Goal: Information Seeking & Learning: Find specific fact

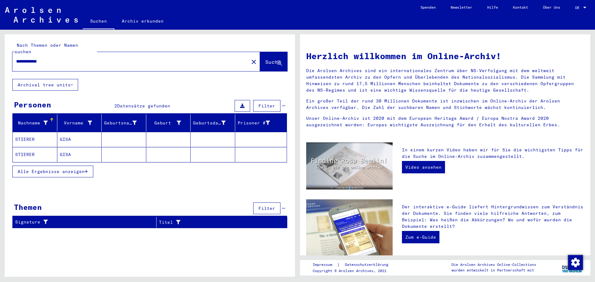
click at [20, 132] on mat-cell "STIERER" at bounding box center [35, 139] width 45 height 15
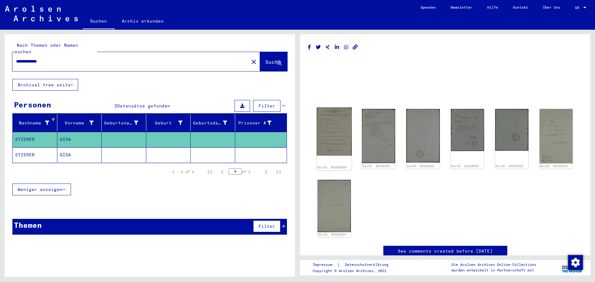
click at [327, 129] on img at bounding box center [334, 132] width 35 height 48
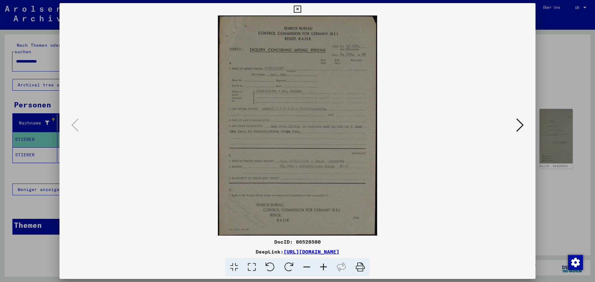
click at [325, 268] on icon at bounding box center [323, 267] width 17 height 19
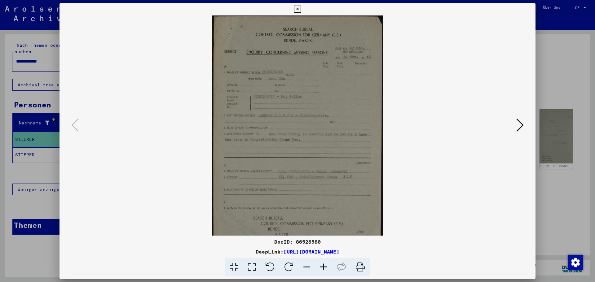
click at [325, 268] on icon at bounding box center [323, 267] width 17 height 19
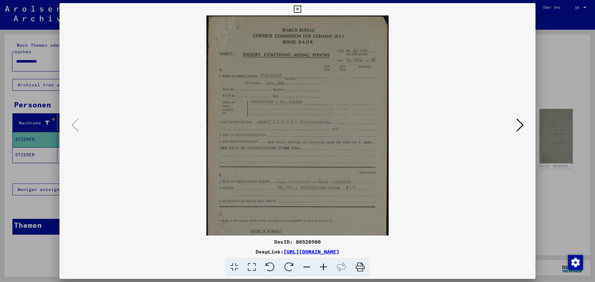
click at [325, 268] on icon at bounding box center [323, 267] width 17 height 19
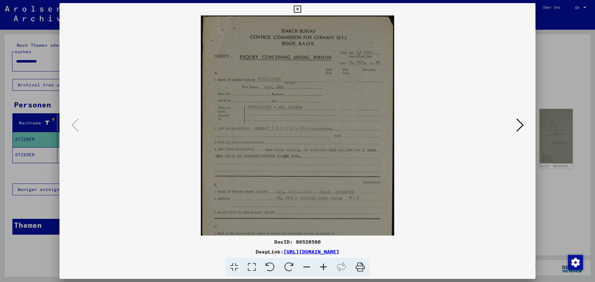
click at [325, 268] on icon at bounding box center [323, 267] width 17 height 19
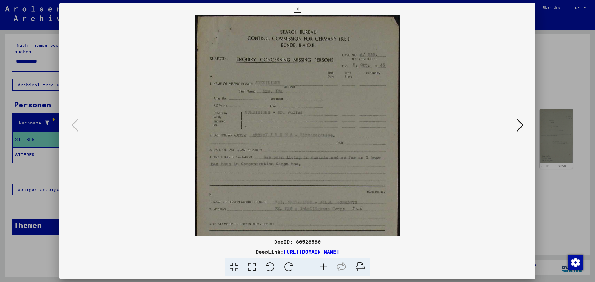
click at [325, 268] on icon at bounding box center [323, 267] width 17 height 19
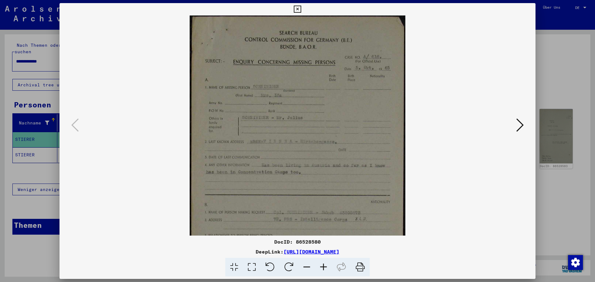
click at [325, 268] on icon at bounding box center [323, 267] width 17 height 19
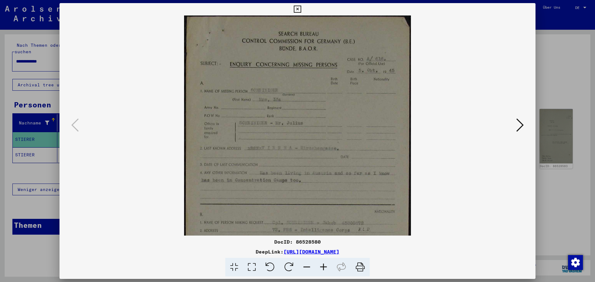
click at [325, 268] on icon at bounding box center [323, 267] width 17 height 19
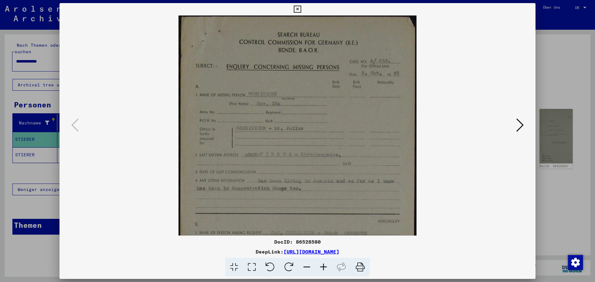
click at [325, 268] on icon at bounding box center [323, 267] width 17 height 19
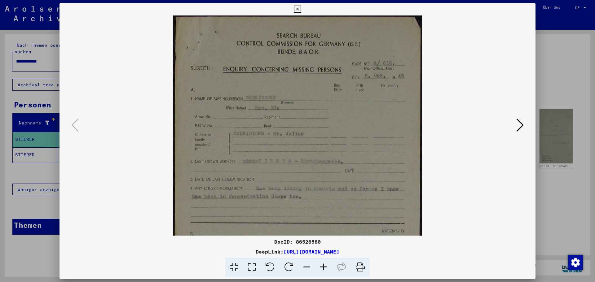
click at [325, 268] on icon at bounding box center [323, 267] width 17 height 19
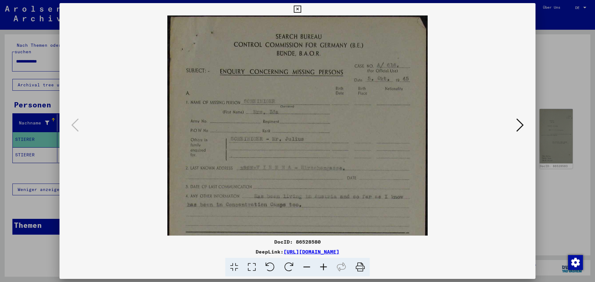
click at [325, 268] on icon at bounding box center [323, 267] width 17 height 19
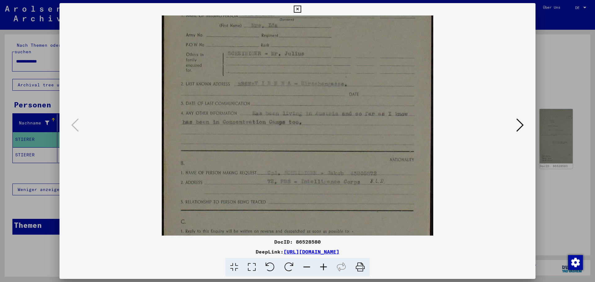
scroll to position [91, 0]
drag, startPoint x: 289, startPoint y: 203, endPoint x: 291, endPoint y: 112, distance: 91.2
click at [291, 112] on img at bounding box center [298, 111] width 272 height 375
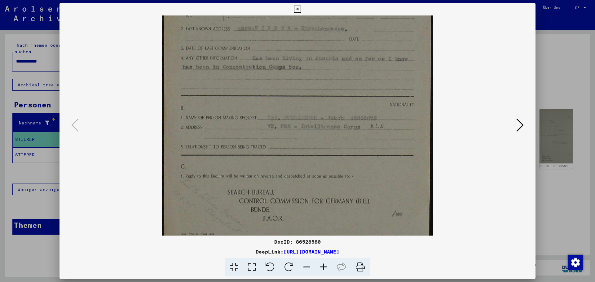
scroll to position [155, 0]
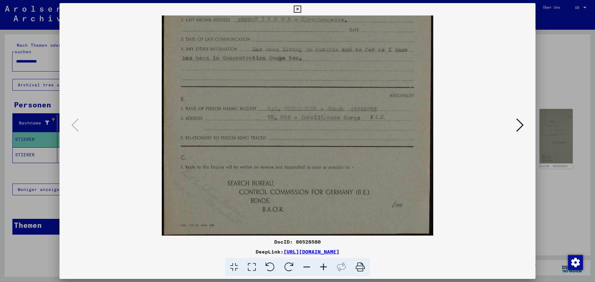
drag, startPoint x: 285, startPoint y: 203, endPoint x: 276, endPoint y: 113, distance: 90.0
click at [276, 113] on img at bounding box center [298, 47] width 272 height 375
click at [519, 122] on icon at bounding box center [520, 125] width 7 height 15
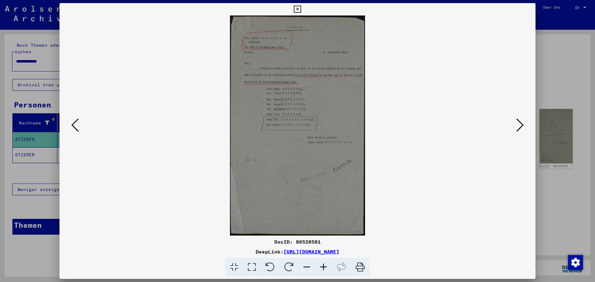
click at [324, 268] on icon at bounding box center [323, 267] width 17 height 19
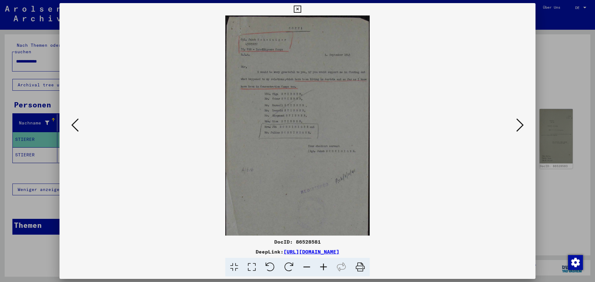
click at [324, 268] on icon at bounding box center [323, 267] width 17 height 19
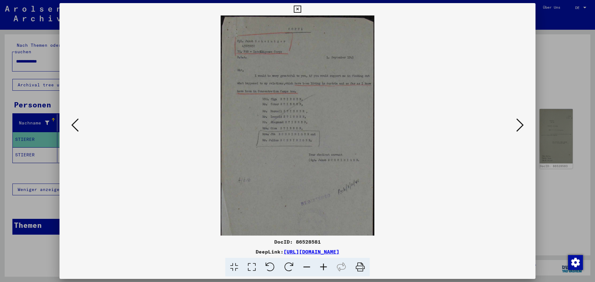
click at [324, 268] on icon at bounding box center [323, 267] width 17 height 19
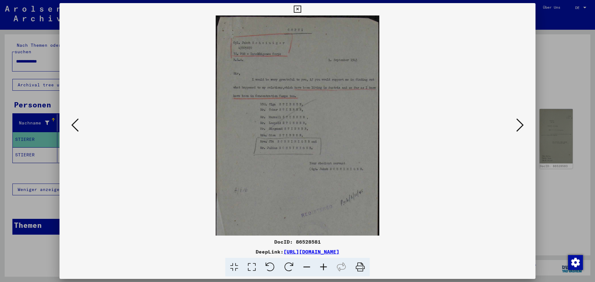
click at [324, 268] on icon at bounding box center [323, 267] width 17 height 19
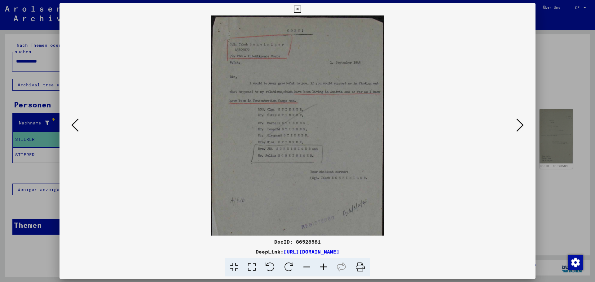
click at [324, 268] on icon at bounding box center [323, 267] width 17 height 19
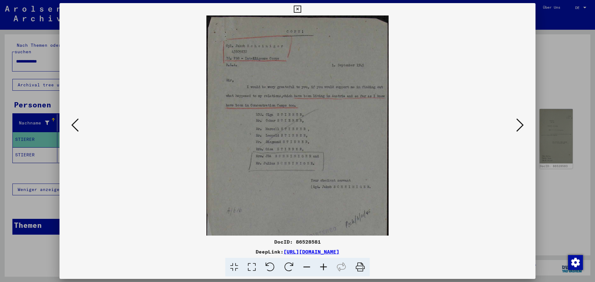
click at [324, 268] on icon at bounding box center [323, 267] width 17 height 19
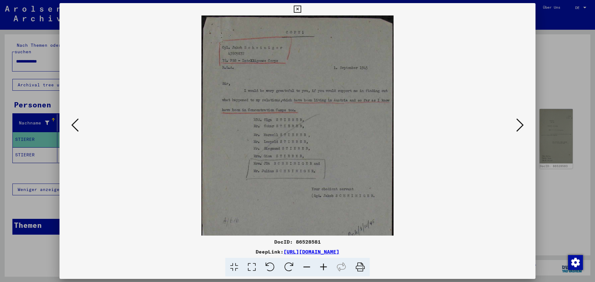
click at [324, 268] on icon at bounding box center [323, 267] width 17 height 19
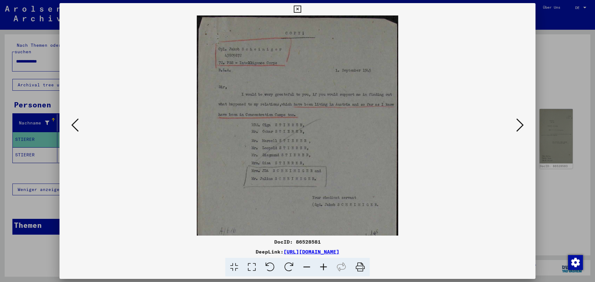
click at [324, 268] on icon at bounding box center [323, 267] width 17 height 19
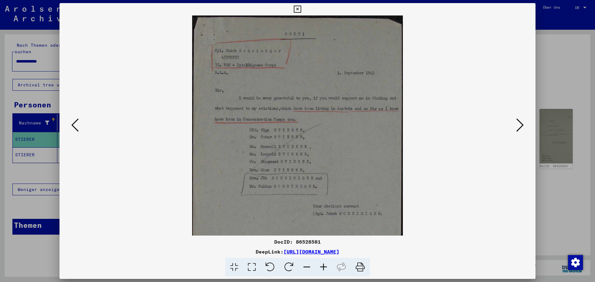
click at [324, 268] on icon at bounding box center [323, 267] width 17 height 19
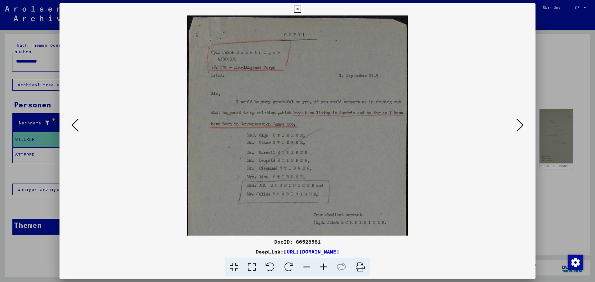
click at [520, 128] on icon at bounding box center [520, 125] width 7 height 15
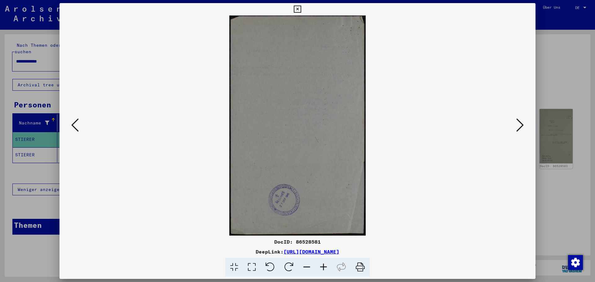
click at [520, 128] on icon at bounding box center [520, 125] width 7 height 15
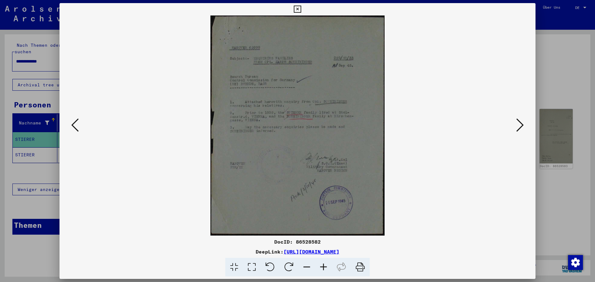
click at [520, 128] on icon at bounding box center [520, 125] width 7 height 15
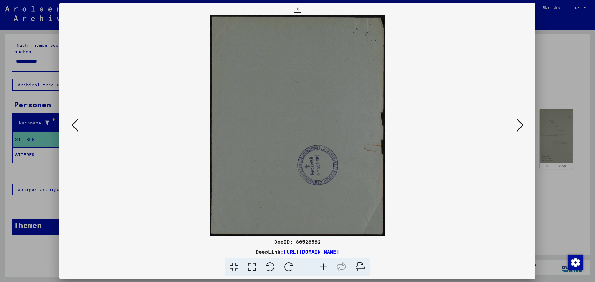
click at [520, 128] on icon at bounding box center [520, 125] width 7 height 15
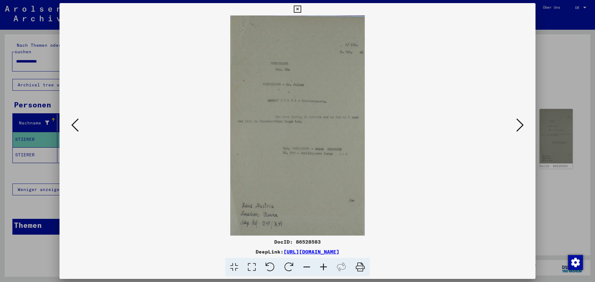
click at [520, 128] on icon at bounding box center [520, 125] width 7 height 15
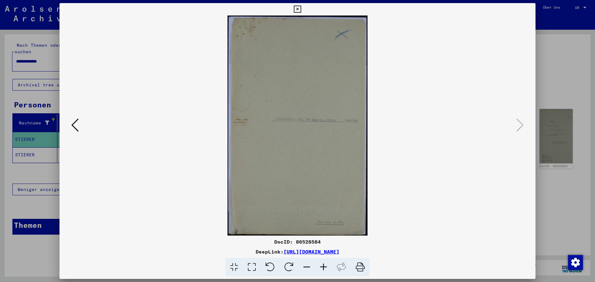
click at [299, 7] on icon at bounding box center [297, 9] width 7 height 7
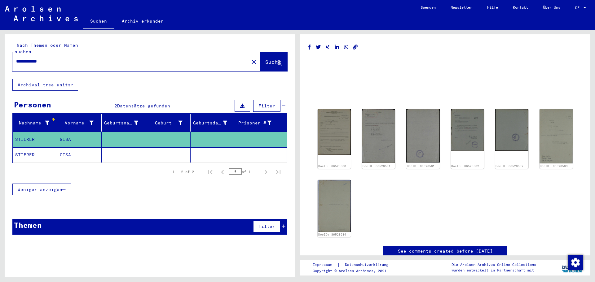
click at [23, 148] on mat-cell "STIERER" at bounding box center [35, 155] width 45 height 15
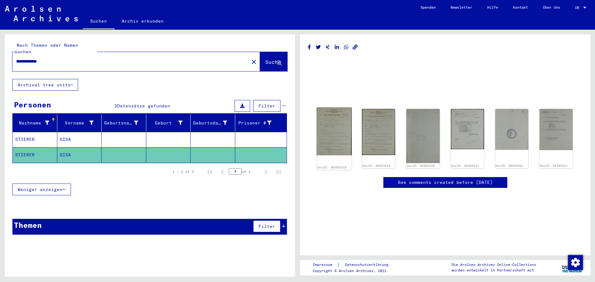
click at [343, 140] on img at bounding box center [334, 132] width 35 height 48
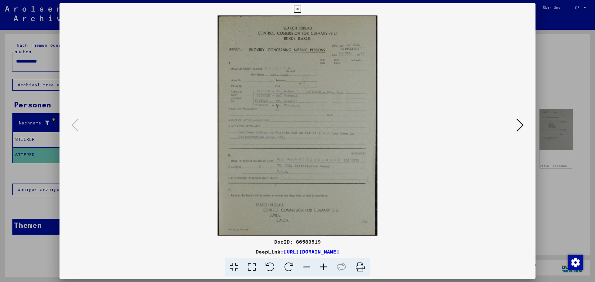
click at [519, 125] on icon at bounding box center [520, 125] width 7 height 15
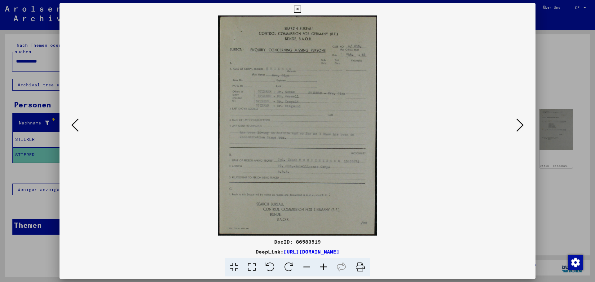
click at [519, 125] on icon at bounding box center [520, 125] width 7 height 15
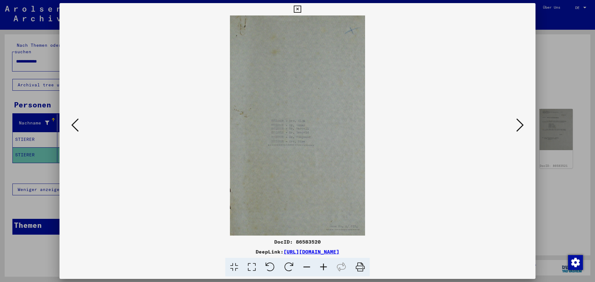
click at [519, 125] on icon at bounding box center [520, 125] width 7 height 15
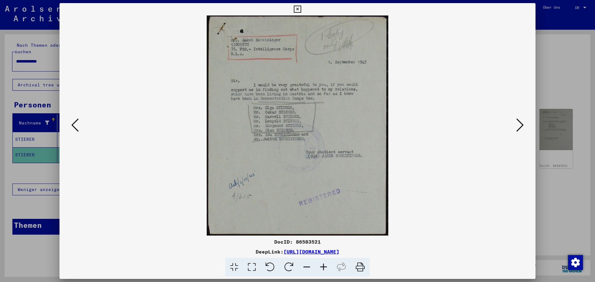
click at [519, 125] on icon at bounding box center [520, 125] width 7 height 15
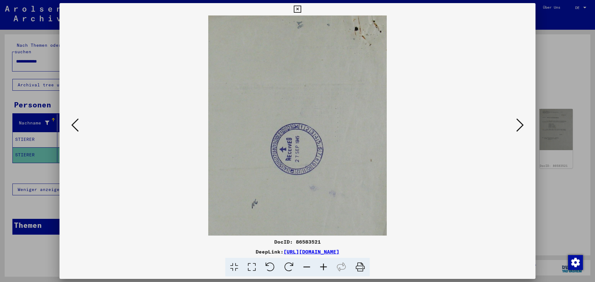
click at [519, 125] on icon at bounding box center [520, 125] width 7 height 15
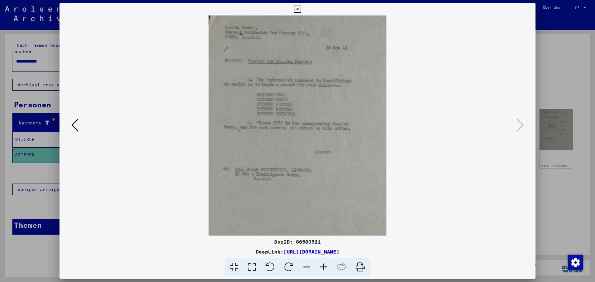
click at [295, 11] on icon at bounding box center [297, 9] width 7 height 7
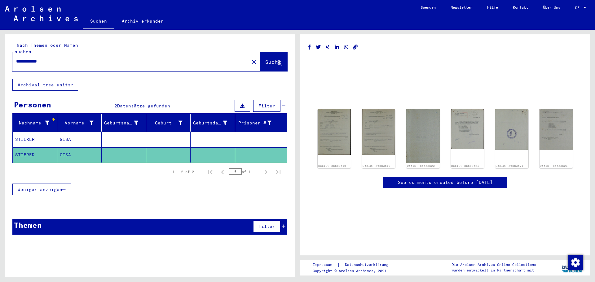
drag, startPoint x: 64, startPoint y: 56, endPoint x: 0, endPoint y: 56, distance: 63.6
click at [0, 56] on div "**********" at bounding box center [149, 153] width 298 height 247
paste input "****"
type input "**********"
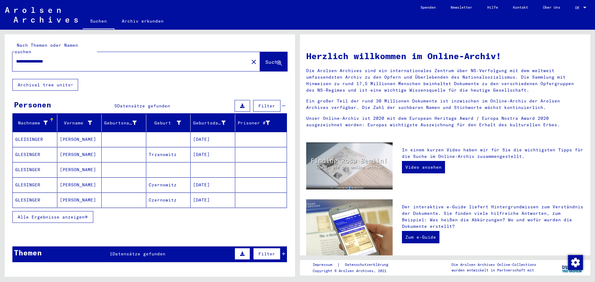
click at [22, 132] on mat-cell "GLEISINGER" at bounding box center [35, 139] width 45 height 15
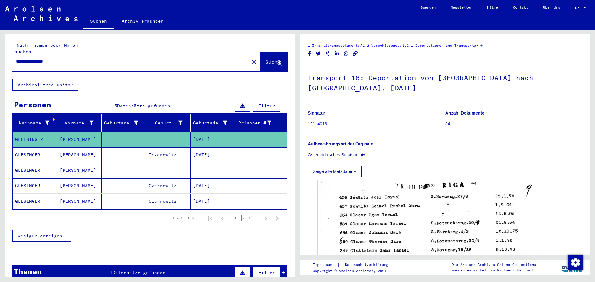
click at [20, 163] on mat-cell "GLESINGER" at bounding box center [35, 170] width 45 height 15
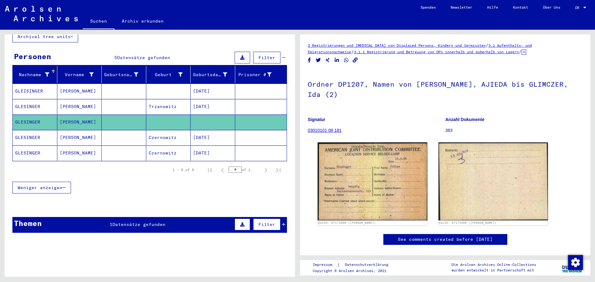
scroll to position [51, 0]
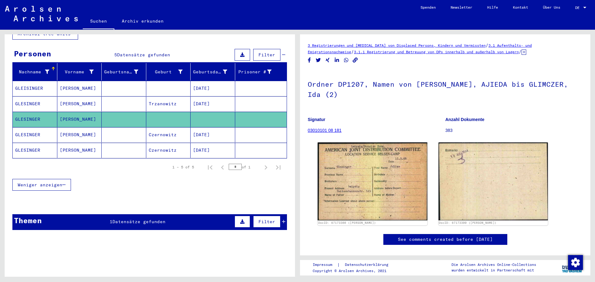
click at [140, 219] on span "Datensätze gefunden" at bounding box center [139, 222] width 53 height 6
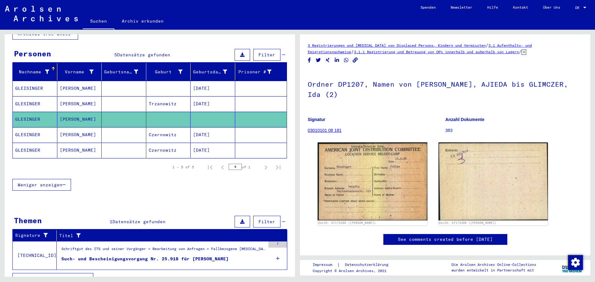
click at [132, 256] on div "Such- und Bescheinigungsvorgang Nr. 25.918 für [PERSON_NAME]" at bounding box center [144, 259] width 167 height 7
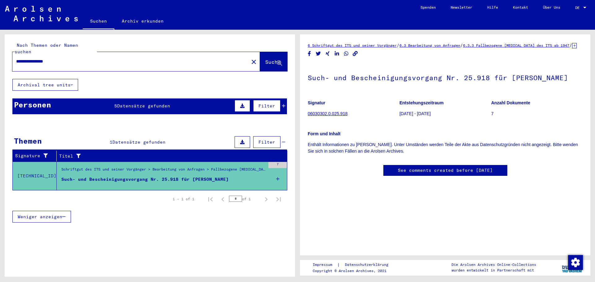
scroll to position [31, 0]
click at [277, 163] on mat-cell at bounding box center [261, 170] width 52 height 15
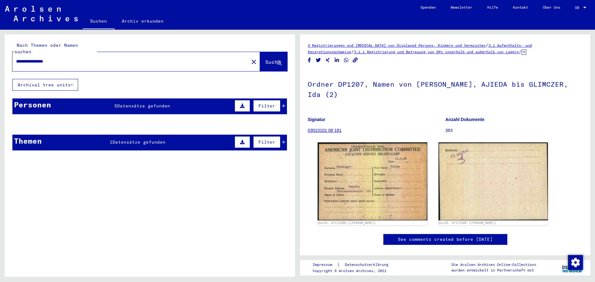
click at [133, 103] on span "Datensätze gefunden" at bounding box center [143, 106] width 53 height 6
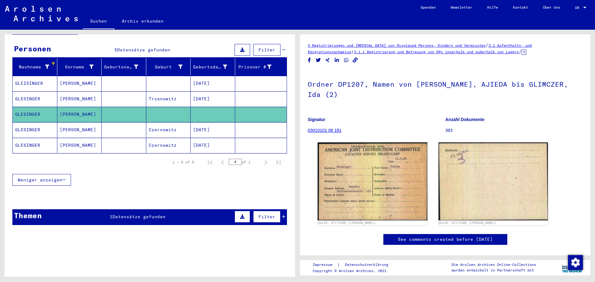
scroll to position [62, 0]
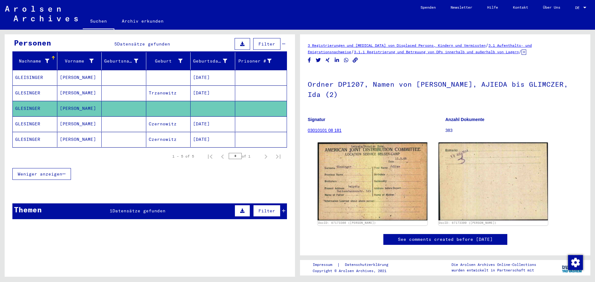
click at [144, 208] on span "Datensätze gefunden" at bounding box center [139, 211] width 53 height 6
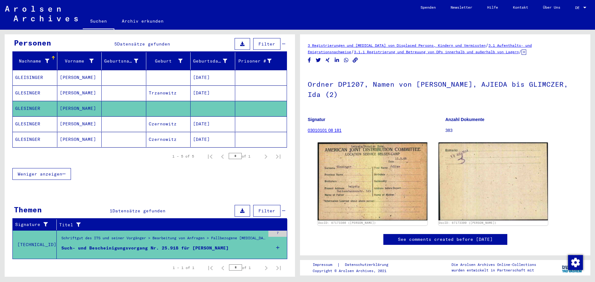
click at [276, 241] on icon at bounding box center [277, 248] width 3 height 22
